Goal: Transaction & Acquisition: Book appointment/travel/reservation

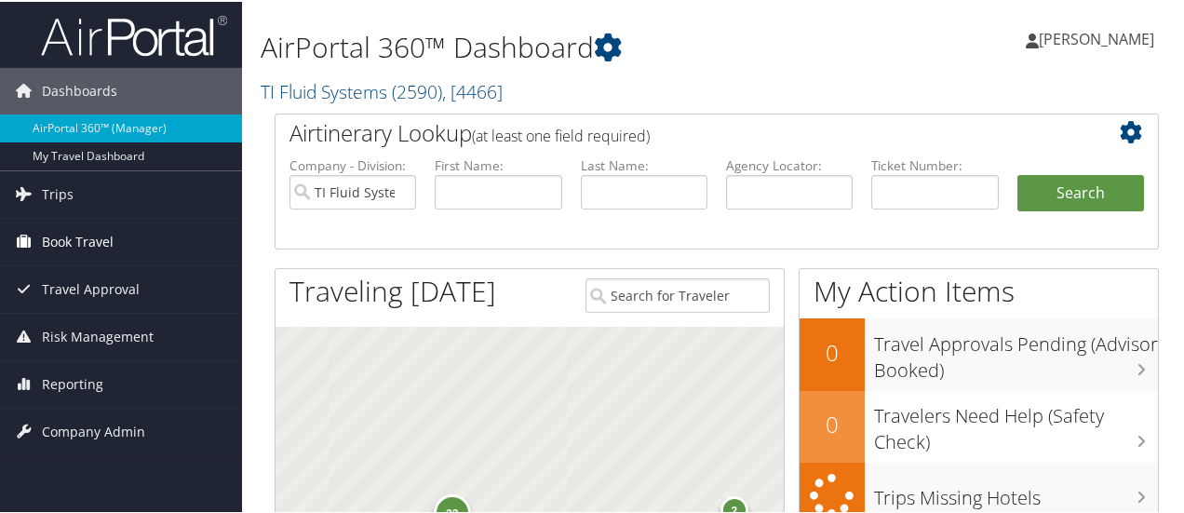
click at [66, 240] on span "Book Travel" at bounding box center [78, 240] width 72 height 47
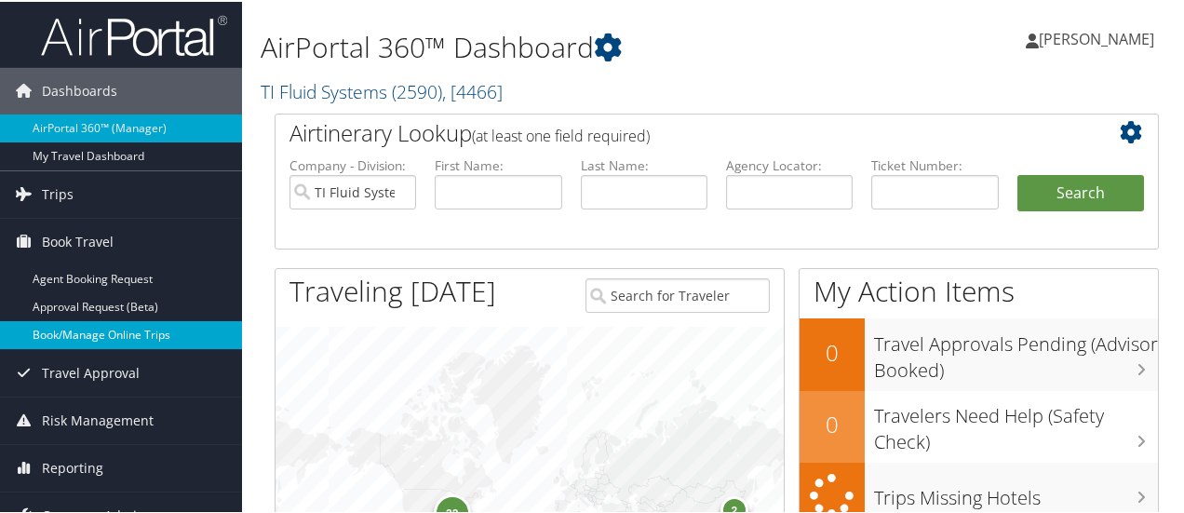
click at [84, 333] on link "Book/Manage Online Trips" at bounding box center [121, 333] width 242 height 28
click at [80, 334] on link "Book/Manage Online Trips" at bounding box center [121, 333] width 242 height 28
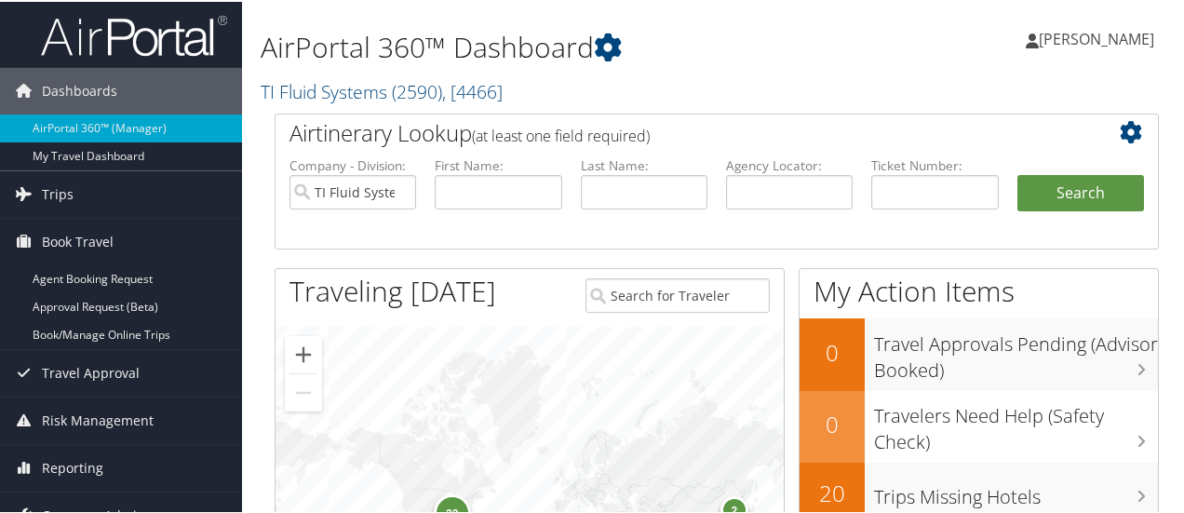
click at [1063, 44] on span "[PERSON_NAME]" at bounding box center [1096, 37] width 115 height 20
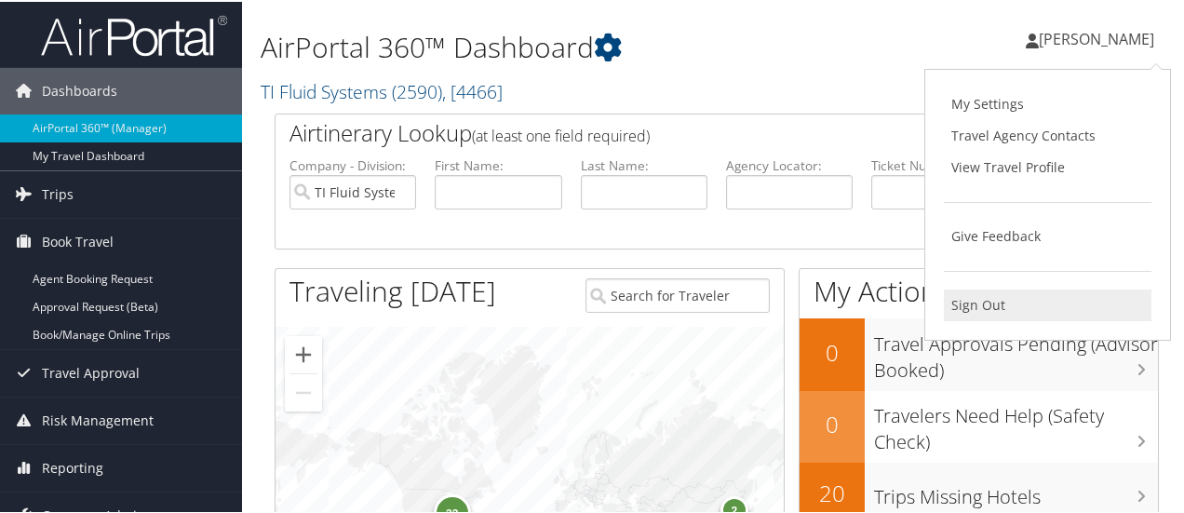
click at [980, 299] on link "Sign Out" at bounding box center [1048, 304] width 208 height 32
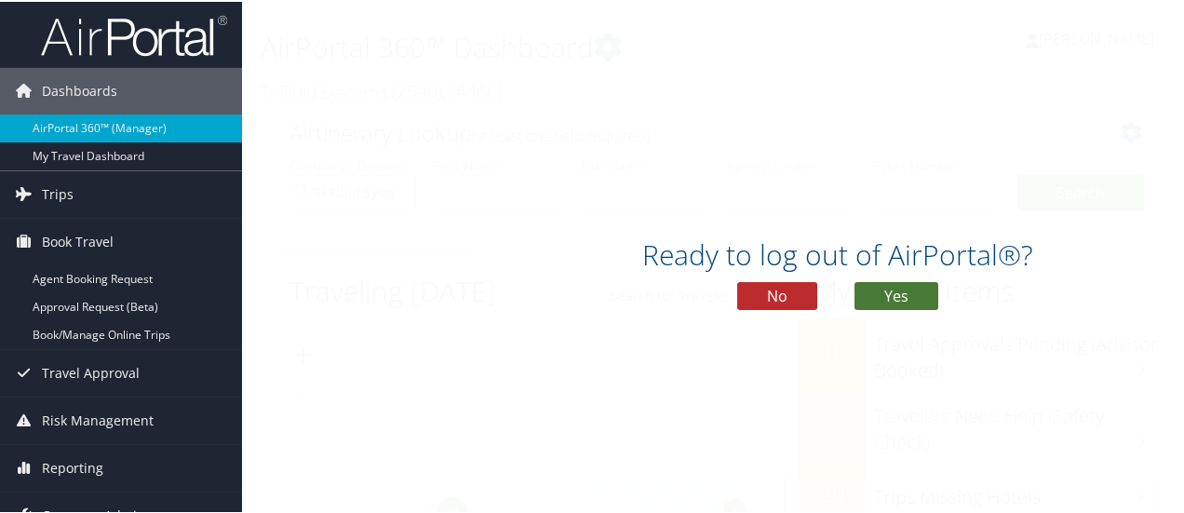
click at [879, 286] on button "Yes" at bounding box center [897, 294] width 84 height 28
